Goal: Task Accomplishment & Management: Complete application form

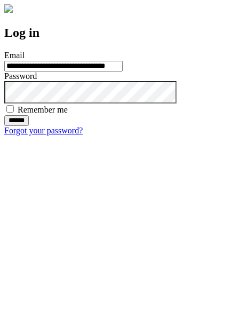
type input "**********"
click at [29, 126] on input "******" at bounding box center [16, 120] width 25 height 11
